Goal: Transaction & Acquisition: Purchase product/service

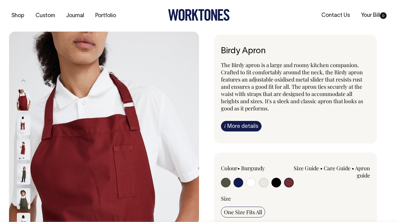
select select "Burgundy"
click at [192, 15] on icon at bounding box center [199, 15] width 62 height 12
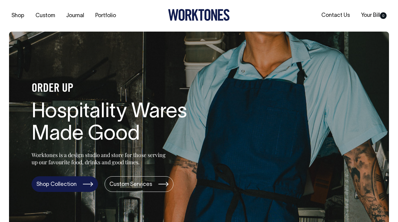
click at [66, 189] on link "Shop Collection" at bounding box center [65, 184] width 66 height 16
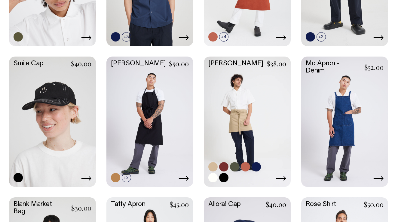
scroll to position [657, 0]
click at [254, 112] on link at bounding box center [247, 121] width 87 height 129
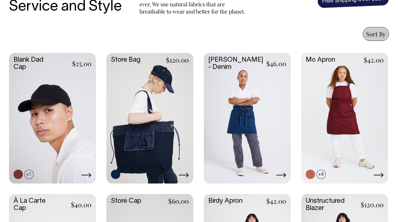
scroll to position [238, 0]
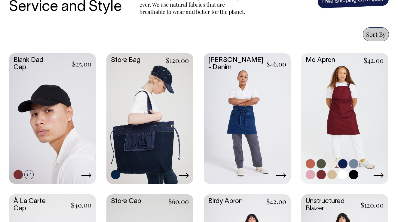
click at [338, 99] on link at bounding box center [344, 117] width 87 height 129
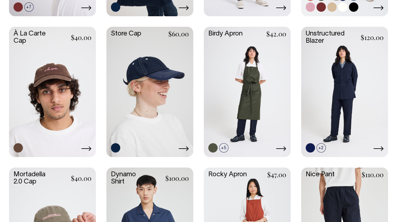
scroll to position [405, 0]
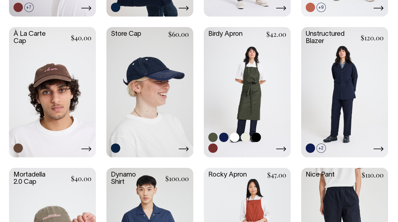
click at [263, 89] on link at bounding box center [247, 91] width 87 height 129
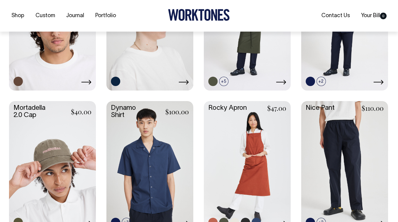
scroll to position [472, 0]
click at [244, 139] on link at bounding box center [247, 165] width 87 height 129
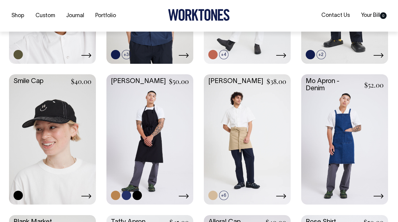
scroll to position [640, 0]
click at [162, 113] on link at bounding box center [150, 138] width 87 height 129
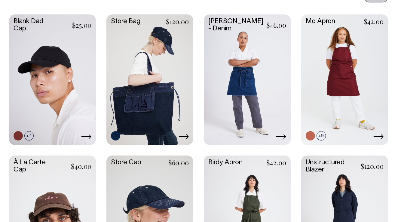
scroll to position [276, 0]
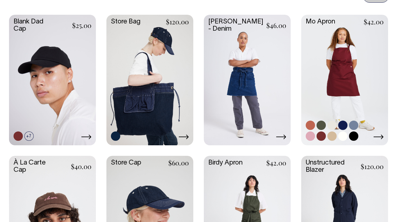
click at [341, 72] on link at bounding box center [344, 79] width 87 height 129
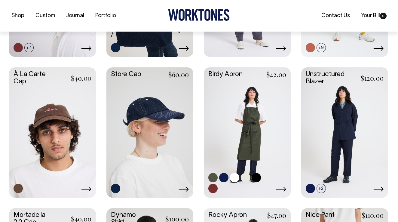
scroll to position [366, 0]
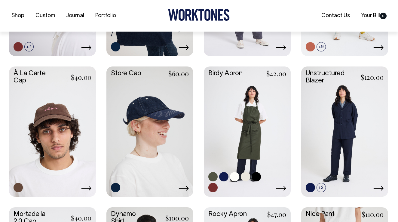
click at [235, 106] on link at bounding box center [247, 130] width 87 height 129
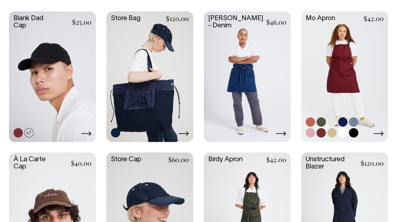
scroll to position [279, 0]
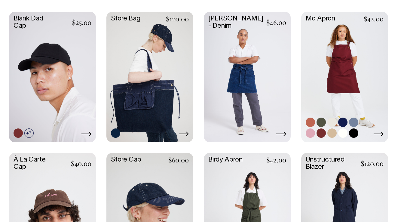
click at [330, 54] on link at bounding box center [344, 76] width 87 height 129
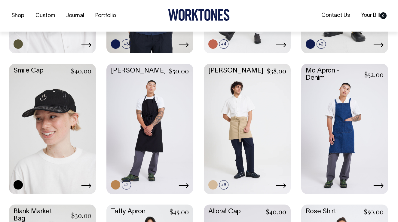
click at [266, 131] on link at bounding box center [247, 128] width 87 height 129
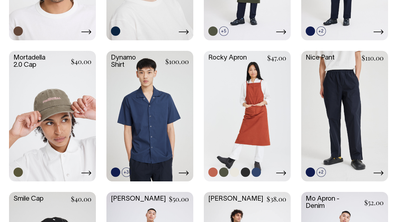
scroll to position [521, 0]
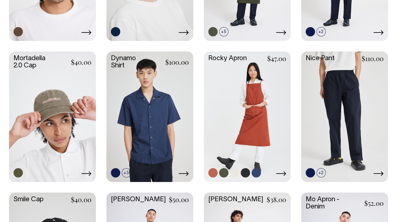
click at [248, 98] on link at bounding box center [247, 115] width 87 height 129
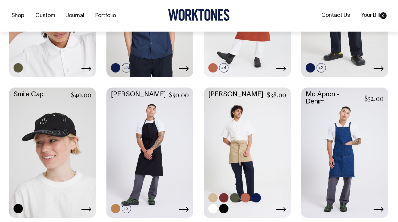
scroll to position [627, 0]
click at [236, 138] on link at bounding box center [247, 151] width 87 height 129
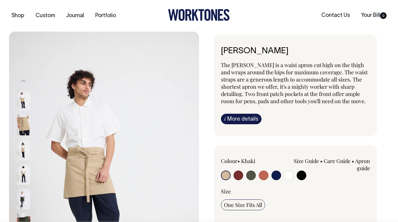
click at [237, 176] on input "radio" at bounding box center [239, 176] width 10 height 10
radio input "true"
select select "Burgundy"
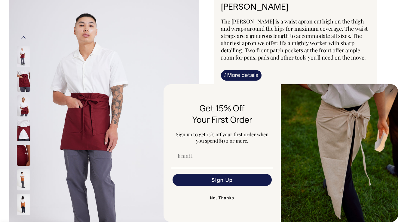
scroll to position [44, 0]
click at [392, 89] on circle "Close dialog" at bounding box center [391, 90] width 7 height 7
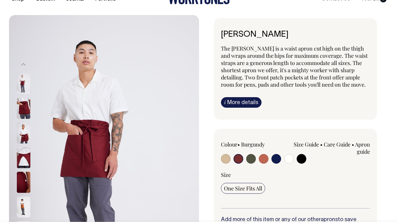
scroll to position [17, 0]
click at [27, 132] on img at bounding box center [24, 132] width 14 height 21
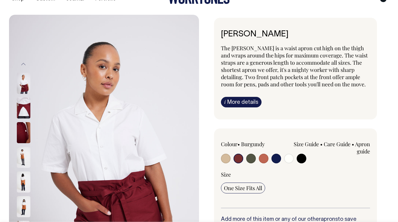
click at [24, 86] on img at bounding box center [24, 83] width 14 height 21
click at [355, 60] on span "The Bobby is a waist apron cut high on the thigh and wraps around the hips for …" at bounding box center [294, 66] width 147 height 43
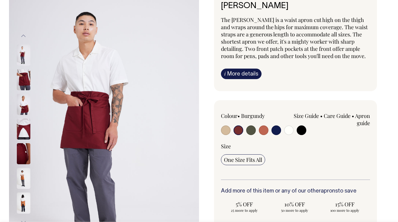
scroll to position [45, 0]
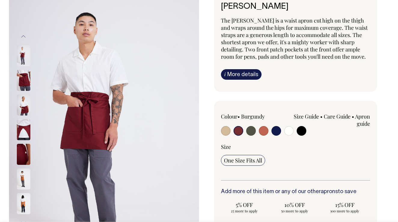
click at [250, 73] on link "i More details" at bounding box center [241, 74] width 41 height 11
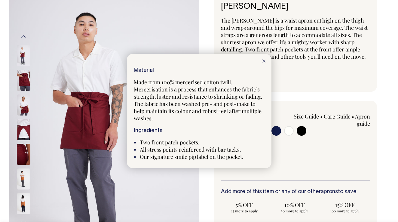
click at [264, 64] on div at bounding box center [263, 60] width 15 height 13
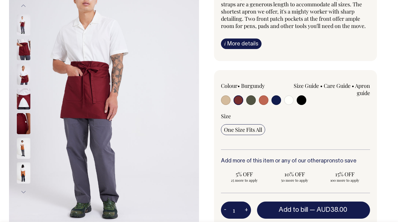
scroll to position [76, 0]
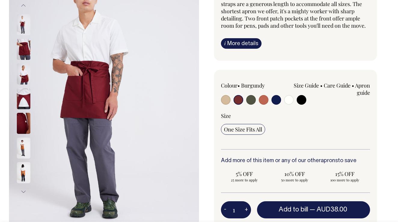
click at [246, 210] on button "+" at bounding box center [246, 210] width 9 height 12
type input "2"
click at [246, 210] on button "+" at bounding box center [246, 210] width 9 height 12
type input "3"
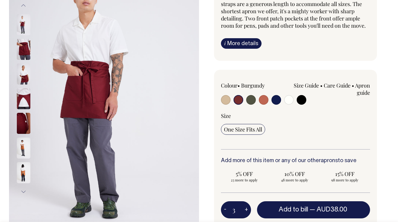
type input "3"
click at [246, 210] on button "+" at bounding box center [246, 210] width 9 height 12
type input "4"
click at [246, 210] on button "+" at bounding box center [246, 210] width 9 height 12
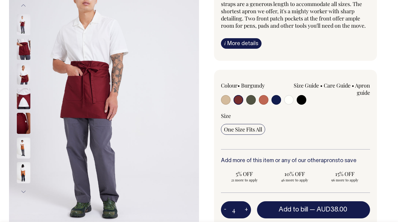
type input "5"
click at [246, 210] on button "+" at bounding box center [246, 210] width 9 height 12
type input "6"
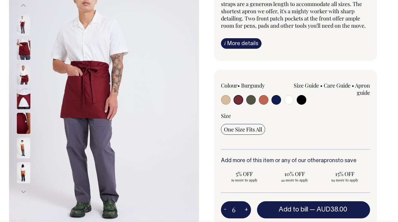
click at [225, 211] on button "-" at bounding box center [225, 210] width 8 height 12
type input "5"
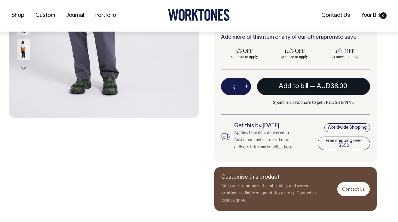
scroll to position [199, 0]
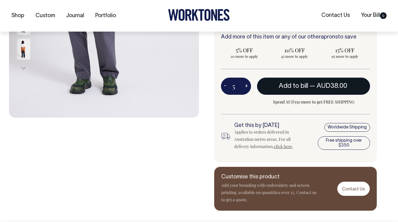
click at [308, 84] on button "Add to bill — AUD38.00" at bounding box center [313, 86] width 113 height 17
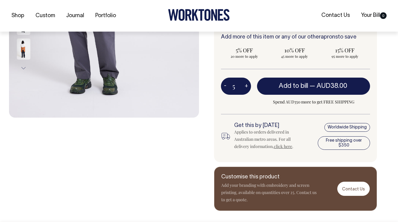
type input "1"
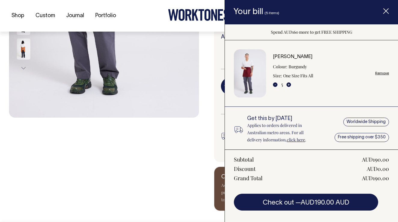
click at [178, 169] on div "Previous Next" at bounding box center [104, 21] width 190 height 378
click at [386, 10] on icon "Item added to your cart" at bounding box center [386, 11] width 6 height 6
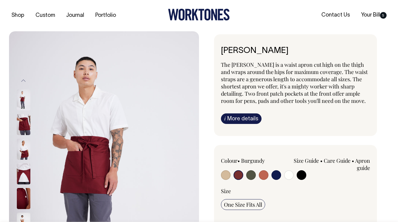
scroll to position [0, 0]
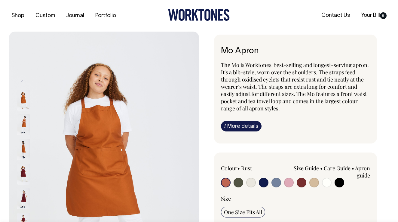
click at [302, 183] on input "radio" at bounding box center [302, 183] width 10 height 10
radio input "true"
select select "Burgundy"
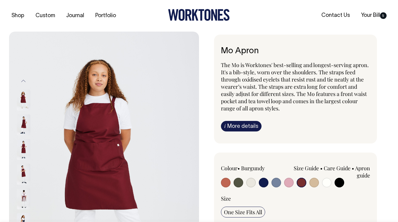
click at [23, 176] on img at bounding box center [24, 174] width 14 height 21
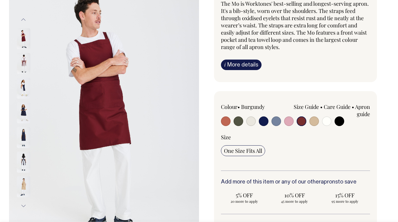
scroll to position [62, 0]
click at [24, 189] on img at bounding box center [24, 186] width 14 height 21
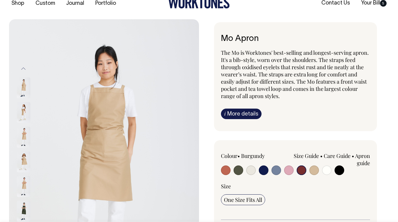
scroll to position [12, 0]
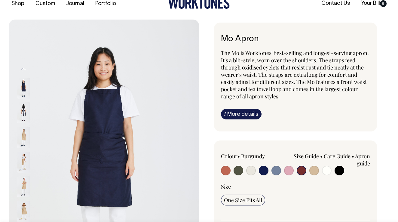
click at [24, 115] on img at bounding box center [24, 112] width 14 height 21
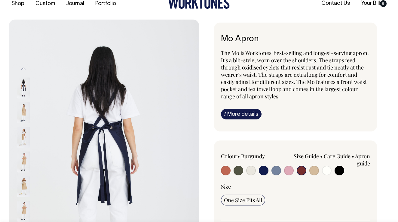
click at [276, 171] on input "radio" at bounding box center [277, 171] width 10 height 10
radio input "true"
select select "Blue/Grey"
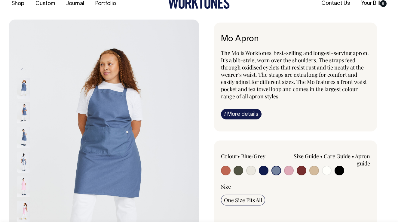
click at [240, 171] on input "radio" at bounding box center [239, 171] width 10 height 10
radio input "true"
select select "Olive"
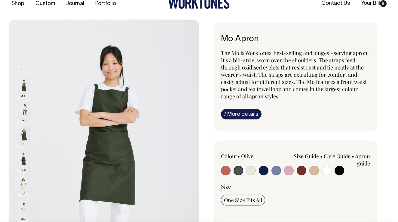
click at [252, 171] on input "radio" at bounding box center [251, 171] width 10 height 10
radio input "true"
select select "Natural"
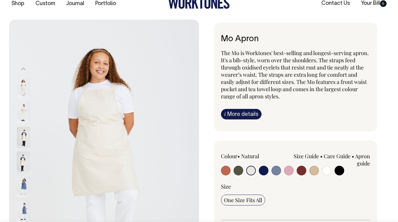
click at [263, 172] on input "radio" at bounding box center [264, 171] width 10 height 10
radio input "true"
select select "Dark Navy"
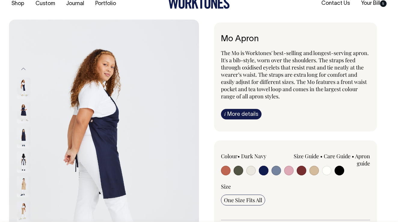
click at [304, 170] on input "radio" at bounding box center [302, 171] width 10 height 10
radio input "true"
select select "Burgundy"
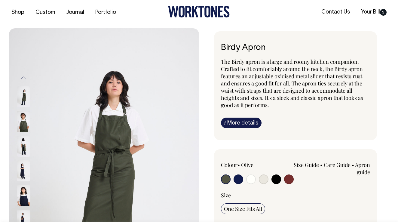
scroll to position [4, 0]
click at [24, 147] on img at bounding box center [24, 145] width 14 height 21
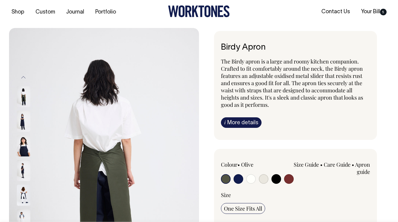
click at [25, 142] on img at bounding box center [24, 145] width 14 height 21
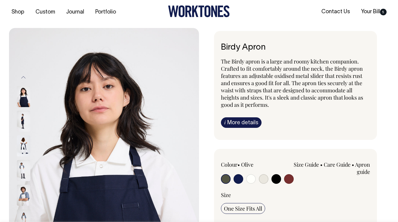
click at [24, 147] on img at bounding box center [24, 145] width 14 height 21
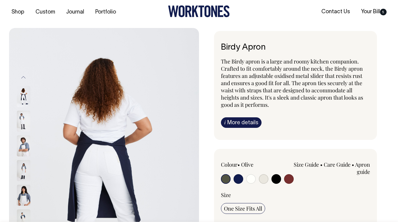
click at [20, 146] on img at bounding box center [24, 145] width 14 height 21
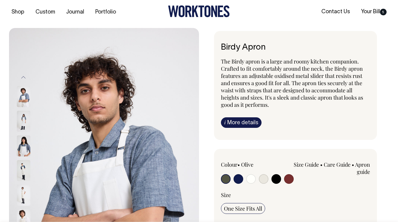
click at [22, 151] on img at bounding box center [24, 145] width 14 height 21
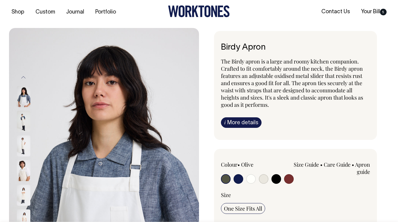
click at [23, 151] on img at bounding box center [24, 145] width 14 height 21
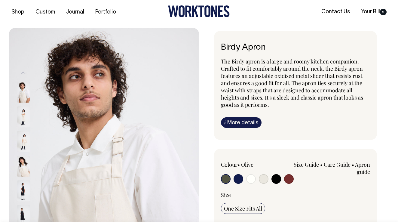
click at [26, 193] on img at bounding box center [24, 190] width 14 height 21
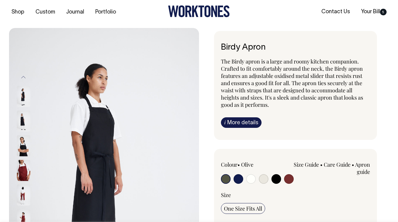
click at [23, 193] on img at bounding box center [24, 194] width 14 height 21
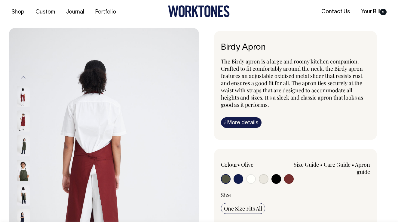
click at [23, 193] on img at bounding box center [24, 194] width 14 height 21
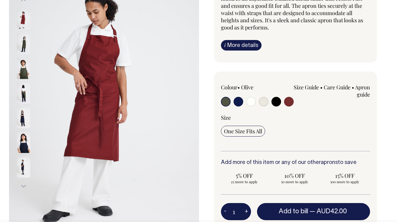
scroll to position [81, 0]
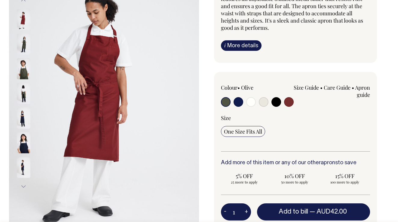
click at [247, 42] on link "i More details" at bounding box center [241, 45] width 41 height 11
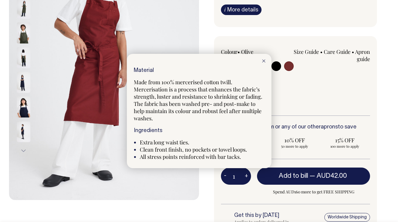
scroll to position [117, 0]
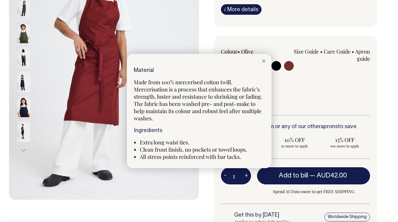
click at [264, 60] on div at bounding box center [263, 60] width 15 height 13
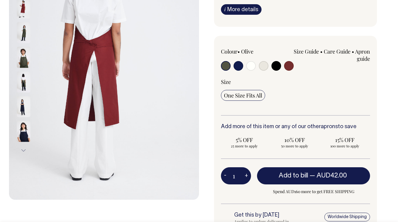
click at [25, 57] on img at bounding box center [24, 57] width 14 height 21
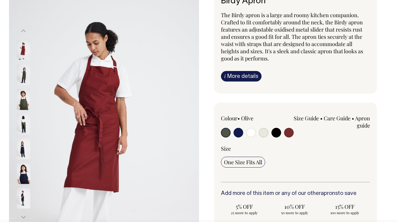
scroll to position [50, 0]
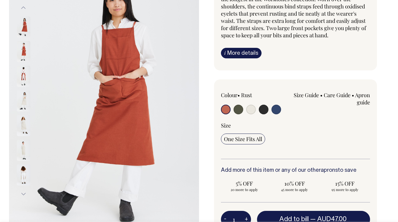
scroll to position [73, 0]
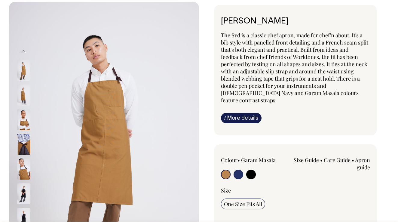
scroll to position [30, 0]
click at [26, 143] on img at bounding box center [24, 144] width 14 height 21
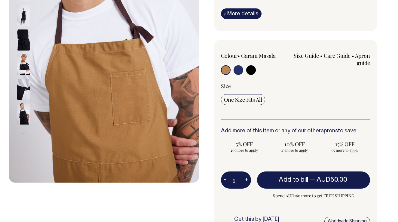
scroll to position [134, 0]
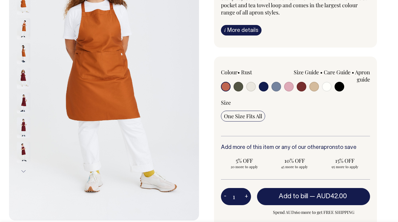
click at [302, 89] on input "radio" at bounding box center [302, 87] width 10 height 10
radio input "true"
select select "Burgundy"
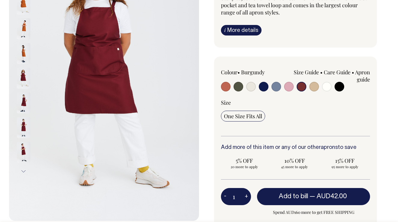
scroll to position [96, 0]
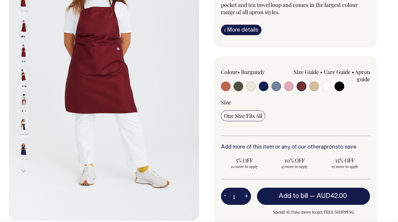
click at [246, 196] on button "+" at bounding box center [246, 196] width 9 height 12
type input "2"
click at [246, 196] on button "+" at bounding box center [246, 196] width 9 height 12
type input "3"
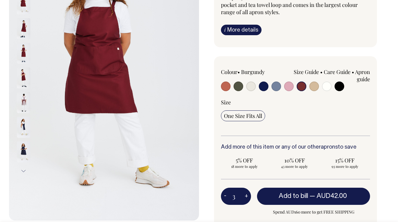
type input "3"
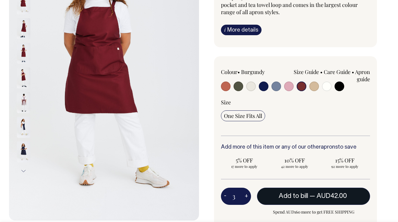
click at [322, 193] on span "AUD42.00" at bounding box center [332, 196] width 30 height 6
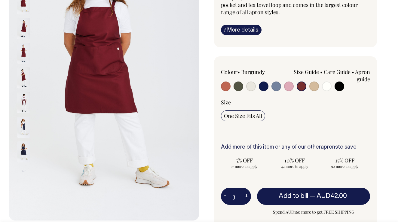
type input "1"
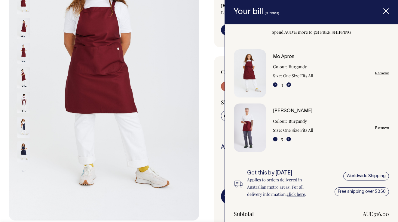
click at [206, 72] on div "Mo Apron The Mo is Worktones' best-selling and longest-serving apron. It's a bi…" at bounding box center [294, 129] width 190 height 383
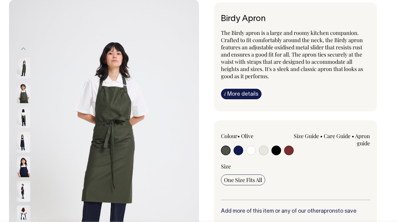
click at [291, 152] on input "radio" at bounding box center [289, 151] width 10 height 10
radio input "true"
select select "Burgundy"
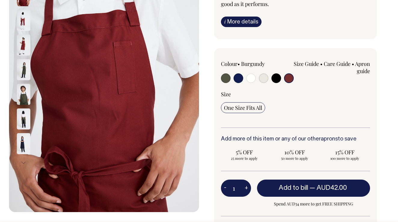
scroll to position [105, 0]
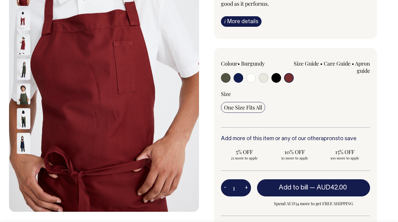
click at [246, 189] on button "+" at bounding box center [246, 188] width 9 height 12
type input "2"
click at [246, 189] on button "+" at bounding box center [246, 188] width 9 height 12
type input "3"
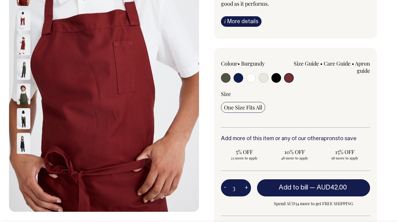
type input "3"
click at [246, 189] on button "+" at bounding box center [246, 188] width 9 height 12
type input "4"
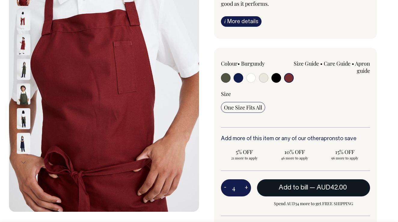
click at [298, 187] on span "Add to bill" at bounding box center [293, 188] width 29 height 6
type input "1"
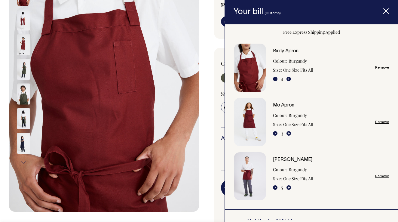
scroll to position [6, 0]
click at [204, 28] on div "Birdy Apron The Birdy apron is a large and roomy kitchen companion. Crafted to …" at bounding box center [294, 121] width 190 height 383
click at [387, 12] on icon "Item added to your cart" at bounding box center [386, 11] width 6 height 6
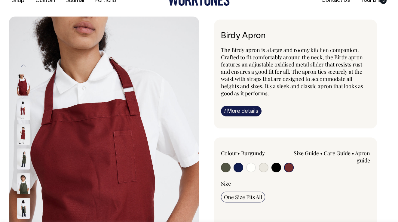
scroll to position [14, 0]
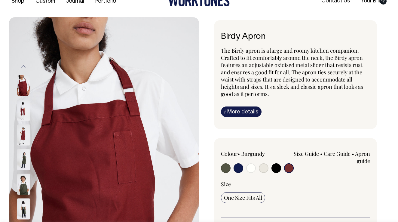
click at [23, 138] on img at bounding box center [24, 134] width 14 height 21
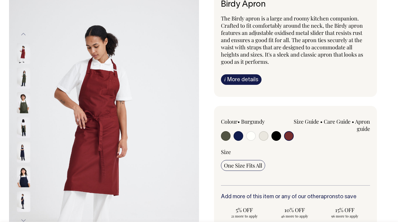
scroll to position [46, 0]
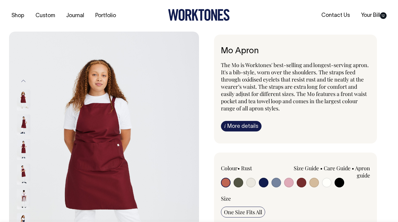
click at [24, 194] on img at bounding box center [24, 198] width 14 height 21
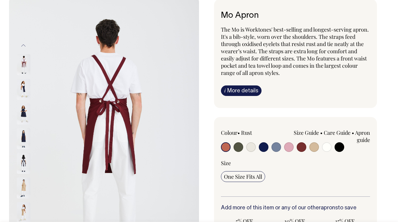
scroll to position [35, 0]
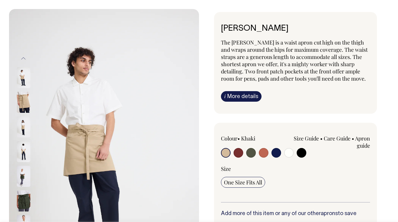
scroll to position [23, 0]
click at [266, 153] on input "radio" at bounding box center [264, 153] width 10 height 10
radio input "true"
select select "Rust"
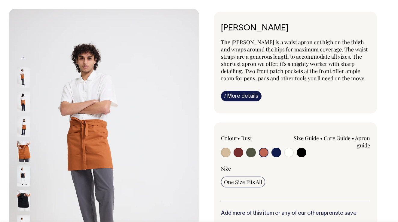
click at [230, 154] on input "radio" at bounding box center [226, 153] width 10 height 10
radio input "true"
select select "Khaki"
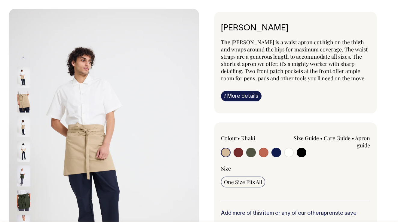
click at [240, 154] on input "radio" at bounding box center [239, 153] width 10 height 10
radio input "true"
select select "Burgundy"
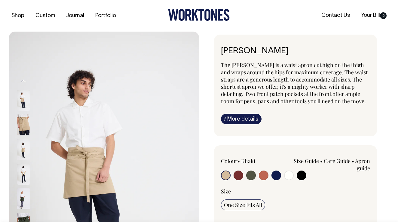
click at [238, 174] on input "radio" at bounding box center [239, 176] width 10 height 10
radio input "true"
select select "Burgundy"
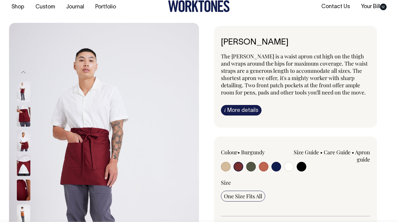
scroll to position [8, 0]
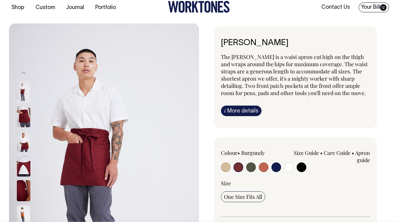
click at [371, 9] on link "Your Bill 12" at bounding box center [374, 7] width 30 height 10
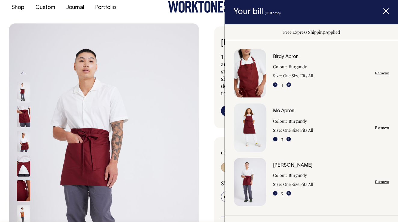
scroll to position [0, 0]
click at [275, 192] on button "-" at bounding box center [275, 193] width 5 height 5
type input "4"
click at [289, 138] on button "+" at bounding box center [289, 139] width 5 height 5
type input "4"
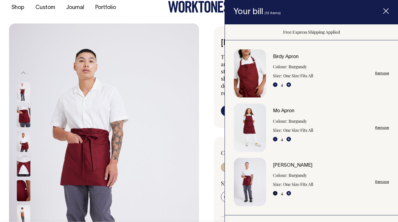
click at [275, 193] on button "-" at bounding box center [275, 193] width 5 height 5
type input "3"
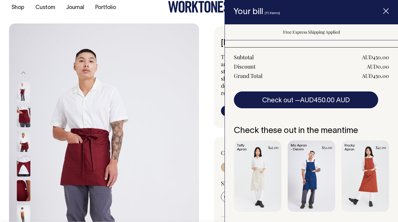
scroll to position [211, 0]
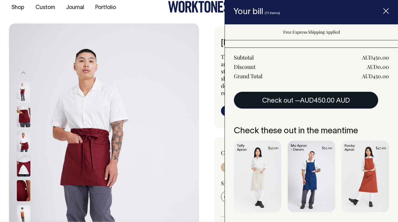
click at [331, 98] on span "AUD450.00 AUD" at bounding box center [325, 101] width 50 height 6
